Goal: Information Seeking & Learning: Learn about a topic

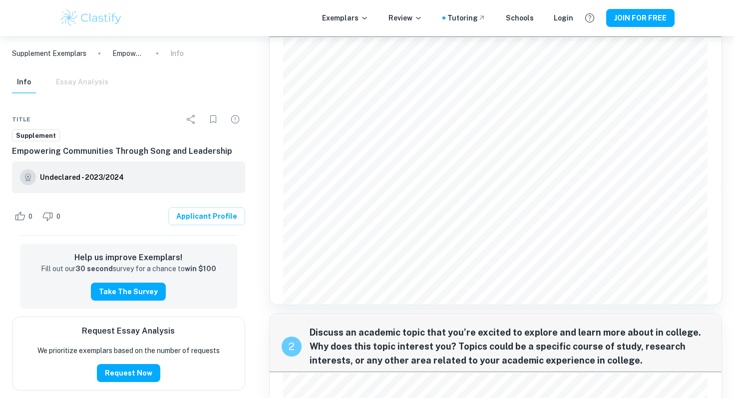
scroll to position [68, 0]
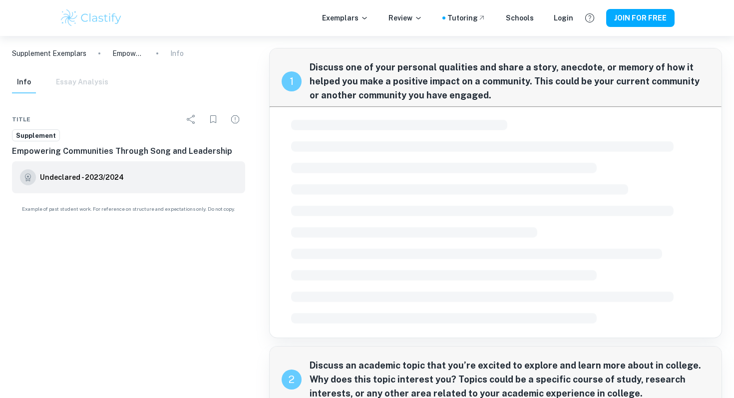
checkbox input "true"
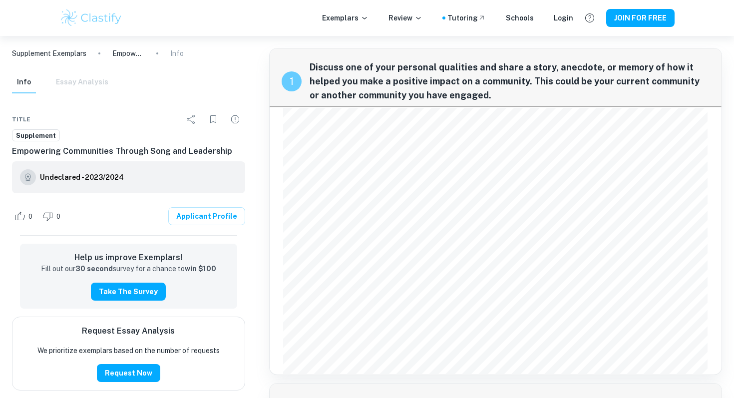
click at [107, 10] on img at bounding box center [90, 18] width 63 height 20
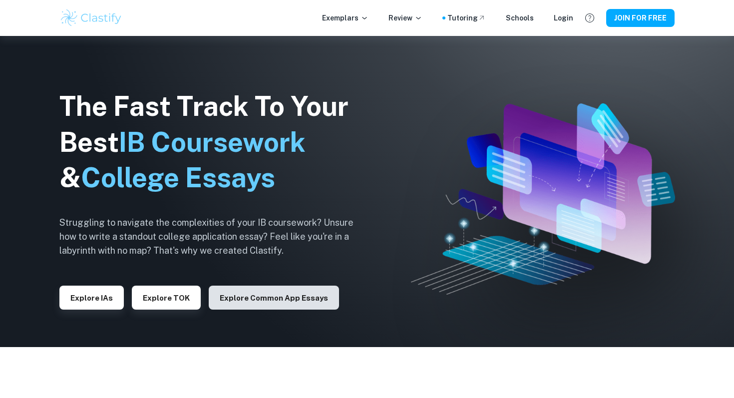
scroll to position [52, 0]
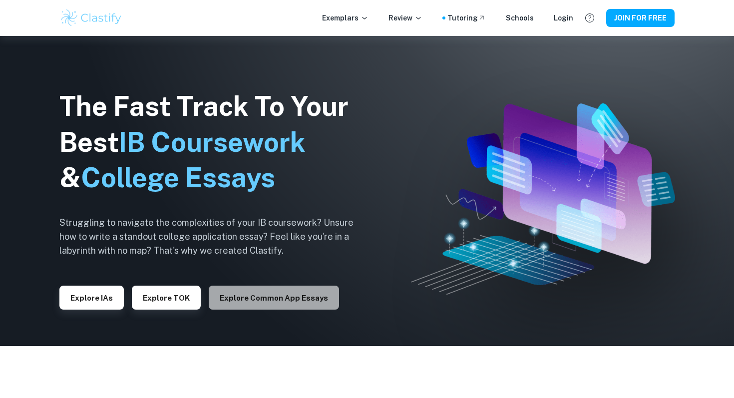
click at [284, 295] on button "Explore Common App essays" at bounding box center [274, 298] width 130 height 24
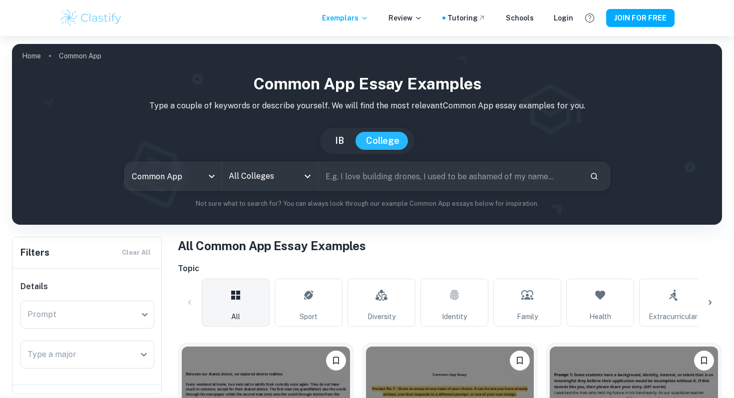
click at [366, 169] on input "text" at bounding box center [450, 176] width 263 height 28
type input "unc chapel hill"
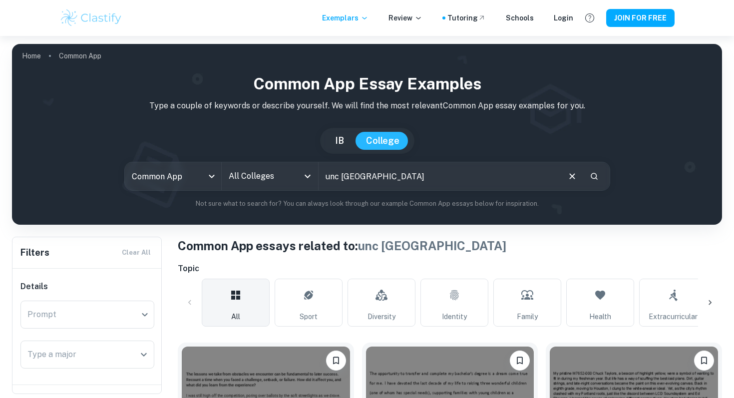
click at [418, 175] on input "unc chapel hill" at bounding box center [439, 176] width 240 height 28
click at [593, 174] on icon "Search" at bounding box center [594, 176] width 9 height 9
click at [446, 176] on input "unc chapel hill" at bounding box center [439, 176] width 240 height 28
paste input "Prompt #1: Discuss one of your personal qualities and share a story, anecdote, …"
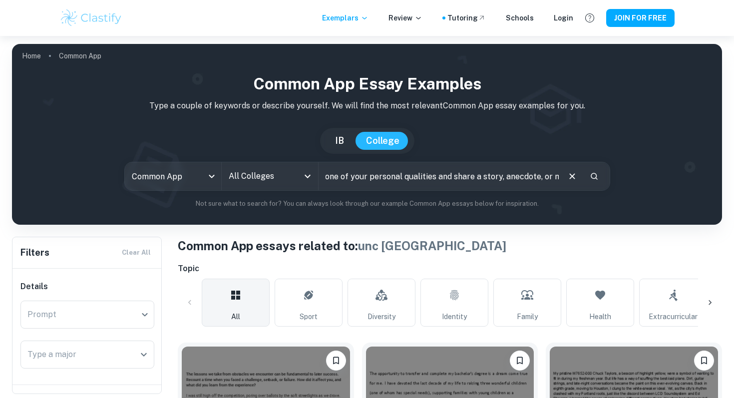
click at [588, 168] on div "Prompt #1: Discuss one of your personal qualities and share a story, anecdote, …" at bounding box center [464, 176] width 291 height 28
type input "Prompt #1: Discuss one of your personal qualities and share a story, anecdote, …"
click at [592, 176] on icon "Search" at bounding box center [594, 176] width 9 height 9
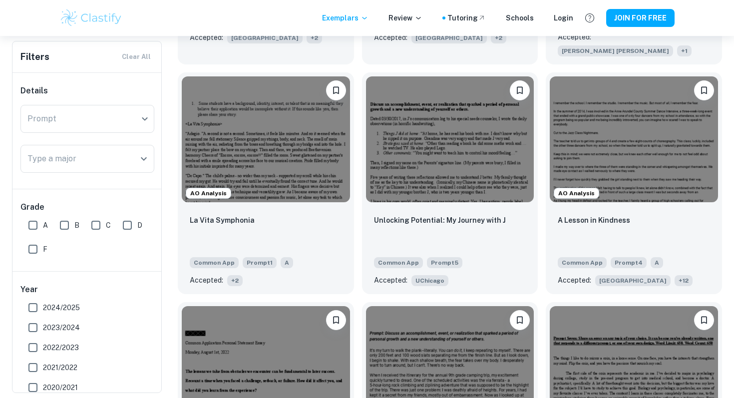
scroll to position [2116, 0]
